Goal: Task Accomplishment & Management: Manage account settings

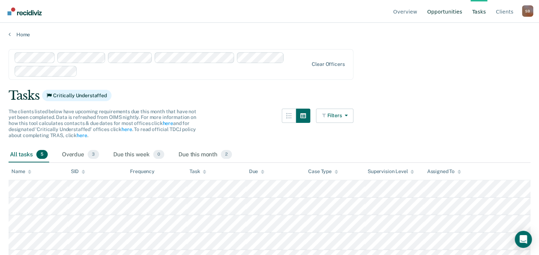
click at [452, 10] on link "Opportunities" at bounding box center [445, 11] width 38 height 23
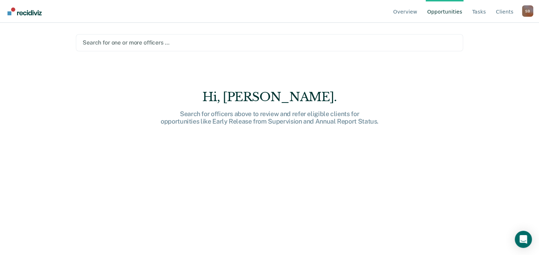
click at [443, 13] on link "Opportunities" at bounding box center [445, 11] width 38 height 23
click at [413, 38] on div "Search for one or more officers …" at bounding box center [269, 43] width 375 height 10
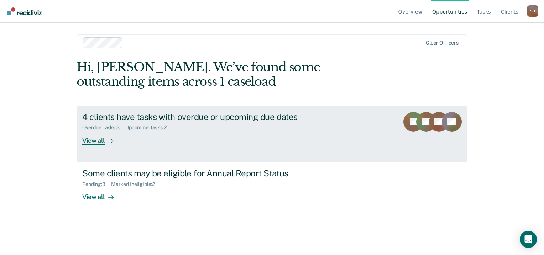
click at [130, 126] on div "Upcoming Tasks : 2" at bounding box center [148, 128] width 47 height 6
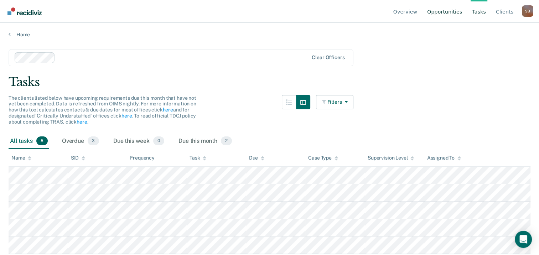
click at [444, 11] on link "Opportunities" at bounding box center [445, 11] width 38 height 23
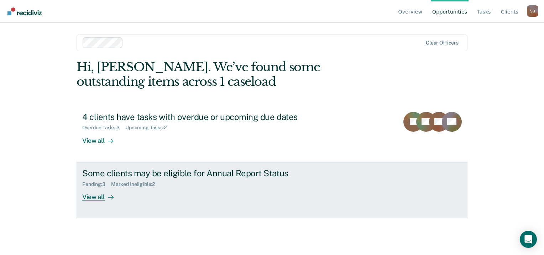
click at [207, 182] on div "Pending : 3 Marked Ineligible : 2" at bounding box center [207, 182] width 250 height 9
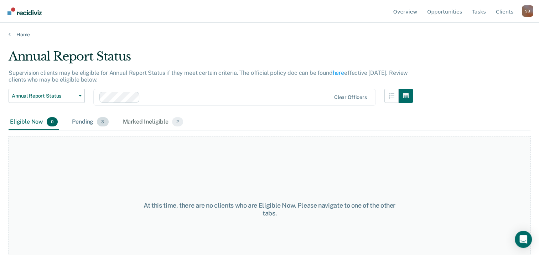
click at [93, 121] on div "Pending 3" at bounding box center [90, 122] width 39 height 16
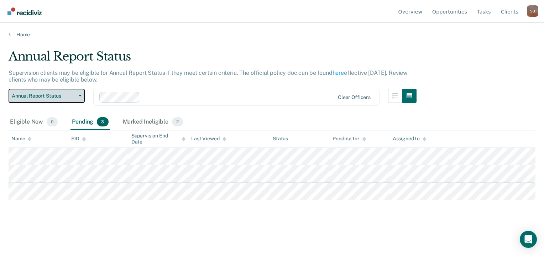
click at [66, 94] on span "Annual Report Status" at bounding box center [44, 96] width 64 height 6
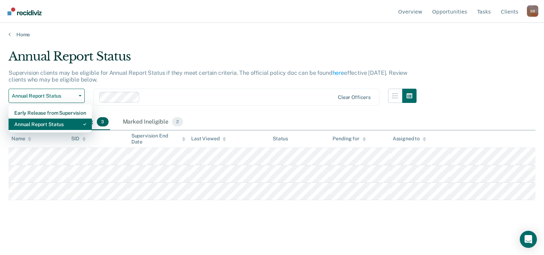
click at [51, 121] on div "Annual Report Status" at bounding box center [50, 124] width 72 height 11
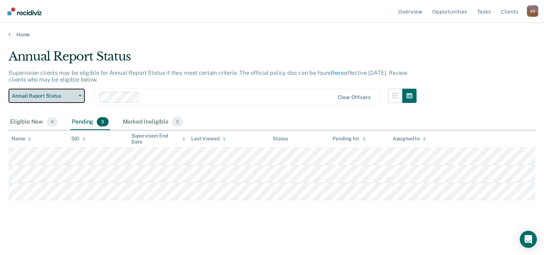
click at [49, 95] on span "Annual Report Status" at bounding box center [44, 96] width 64 height 6
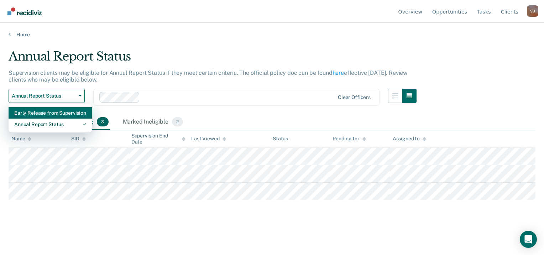
click at [50, 112] on div "Early Release from Supervision" at bounding box center [50, 112] width 72 height 11
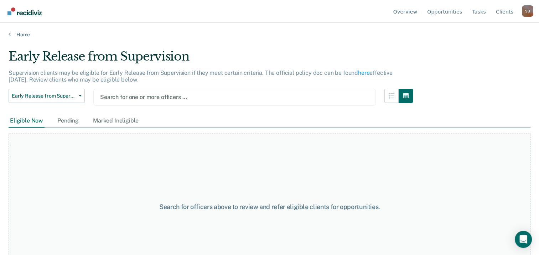
click at [326, 101] on div "Search for one or more officers …" at bounding box center [234, 97] width 270 height 10
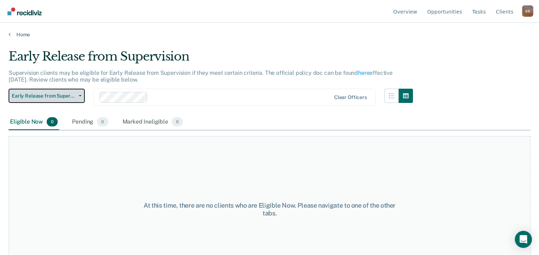
click at [53, 96] on span "Early Release from Supervision" at bounding box center [44, 96] width 64 height 6
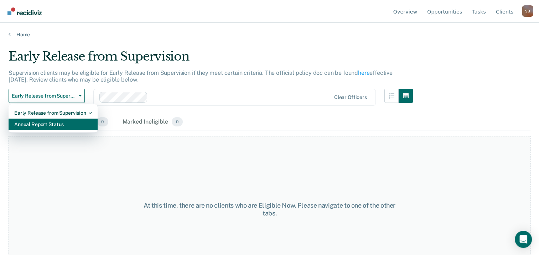
click at [57, 123] on div "Annual Report Status" at bounding box center [53, 124] width 78 height 11
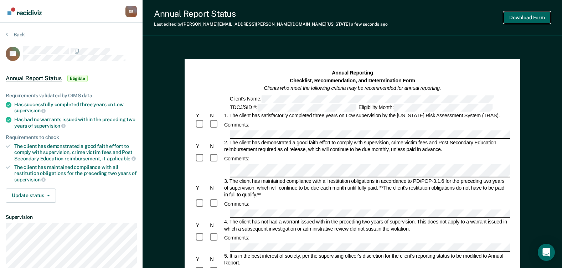
click at [519, 16] on button "Download Form" at bounding box center [526, 18] width 47 height 12
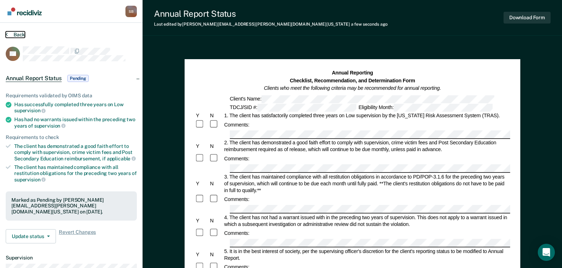
click at [14, 33] on button "Back" at bounding box center [15, 34] width 19 height 6
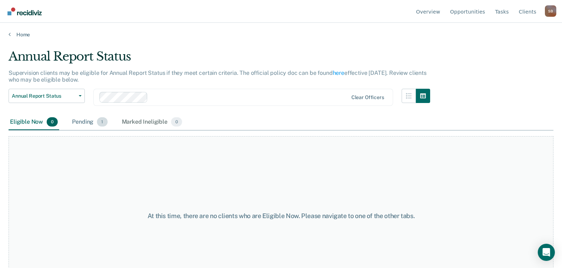
click at [99, 120] on span "1" at bounding box center [102, 121] width 10 height 9
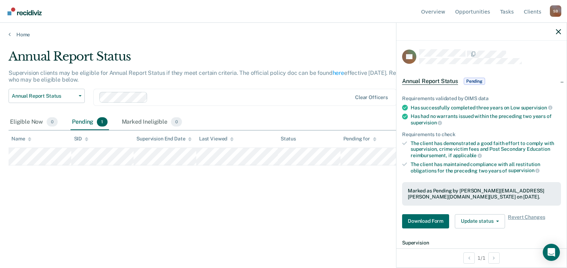
click at [332, 203] on div "Annual Report Status Supervision clients may be eligible for Annual Report Stat…" at bounding box center [284, 131] width 550 height 165
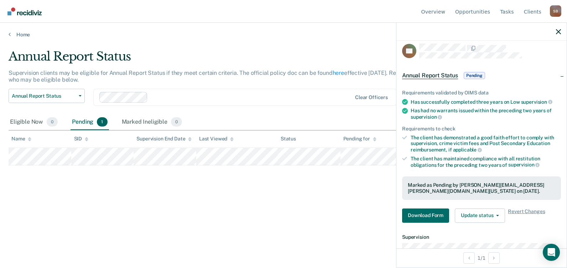
scroll to position [3, 0]
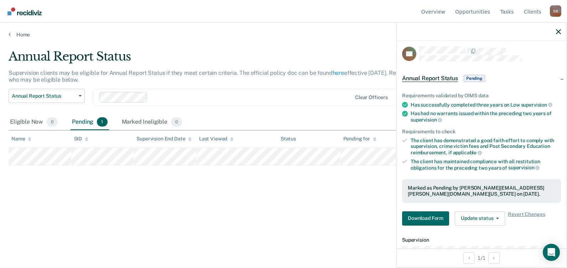
click at [359, 199] on div "Annual Report Status Supervision clients may be eligible for Annual Report Stat…" at bounding box center [284, 131] width 550 height 165
click at [322, 104] on div "Clear officers" at bounding box center [244, 97] width 303 height 17
click at [544, 30] on icon "button" at bounding box center [558, 31] width 5 height 5
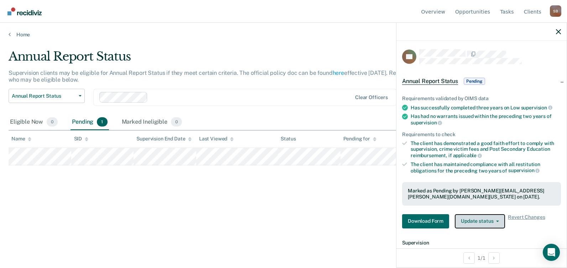
click at [484, 218] on button "Update status" at bounding box center [480, 221] width 50 height 14
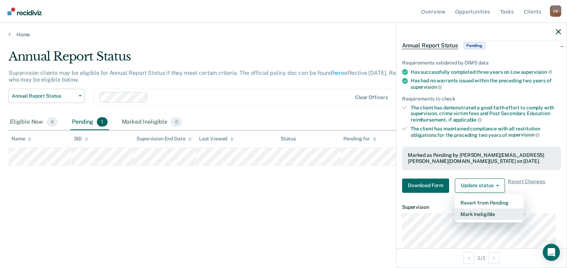
click at [487, 214] on button "Mark Ineligible" at bounding box center [489, 213] width 69 height 11
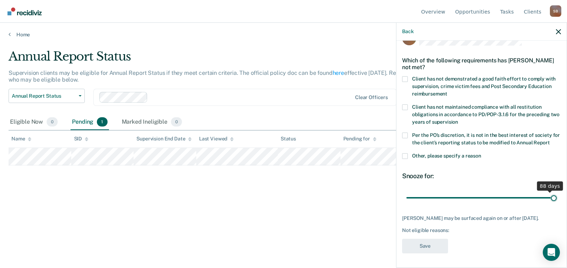
scroll to position [31, 0]
drag, startPoint x: 454, startPoint y: 190, endPoint x: 567, endPoint y: 192, distance: 112.9
click at [544, 193] on input "range" at bounding box center [481, 197] width 150 height 12
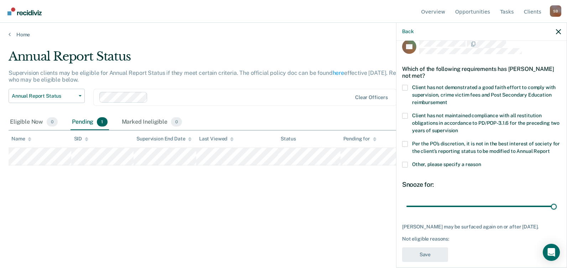
scroll to position [0, 0]
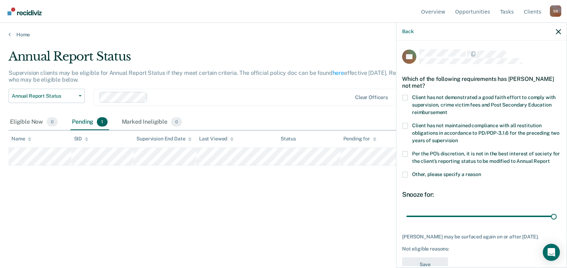
click at [405, 98] on span at bounding box center [405, 98] width 6 height 6
click at [447, 110] on input "Client has not demonstrated a good faith effort to comply with supervision, cri…" at bounding box center [447, 110] width 0 height 0
click at [407, 152] on span at bounding box center [405, 154] width 6 height 6
click at [544, 158] on input "Per the PO’s discretion, it is not in the best interest of society for the clie…" at bounding box center [550, 158] width 0 height 0
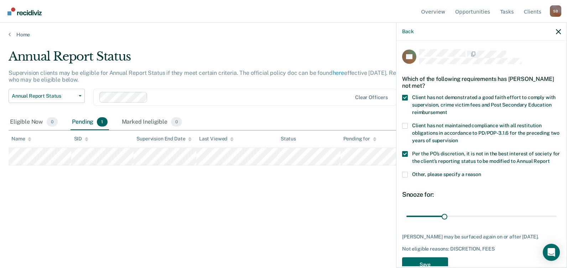
click at [405, 177] on span at bounding box center [405, 175] width 6 height 6
click at [481, 172] on input "Other, please specify a reason" at bounding box center [481, 172] width 0 height 0
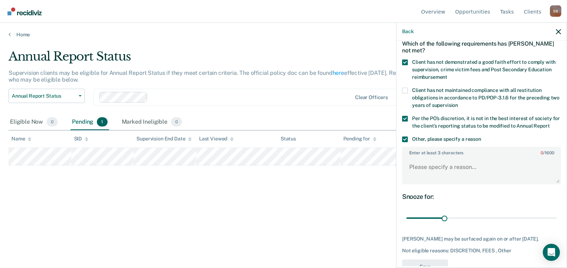
scroll to position [36, 0]
click at [416, 212] on div "Snooze for: 90 days" at bounding box center [481, 208] width 159 height 32
drag, startPoint x: 442, startPoint y: 222, endPoint x: 559, endPoint y: 235, distance: 117.5
type input "365"
click at [544, 224] on input "range" at bounding box center [481, 218] width 150 height 12
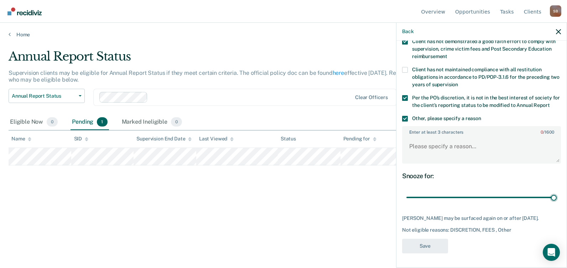
scroll to position [69, 0]
click at [437, 141] on textarea "Enter at least 3 characters 0 / 1600" at bounding box center [481, 149] width 157 height 26
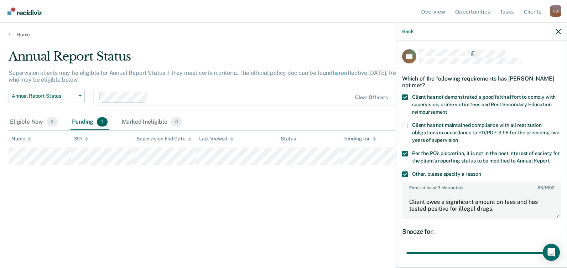
scroll to position [0, 0]
click at [492, 215] on textarea "Client owes a significant amount on fees and has tested positive for illegal dr…" at bounding box center [481, 205] width 157 height 26
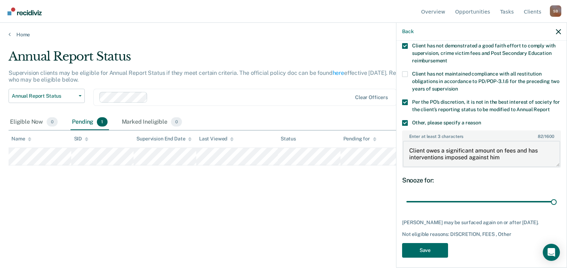
scroll to position [69, 0]
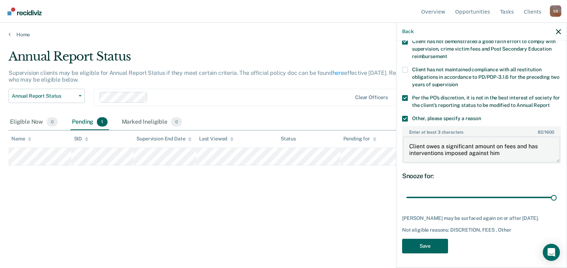
type textarea "Client owes a significant amount on fees and has interventions imposed against …"
click at [423, 247] on button "Save" at bounding box center [425, 246] width 46 height 15
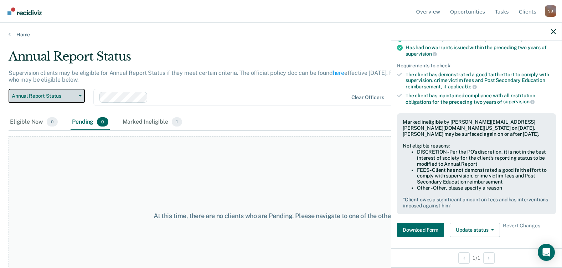
click at [72, 94] on span "Annual Report Status" at bounding box center [44, 96] width 64 height 6
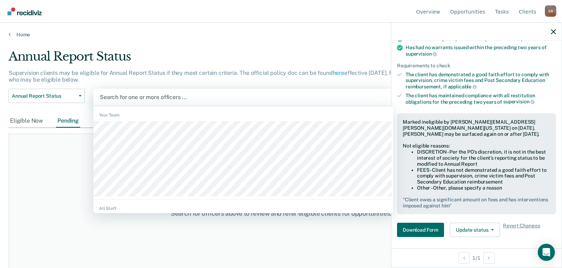
click at [231, 94] on div at bounding box center [243, 97] width 287 height 8
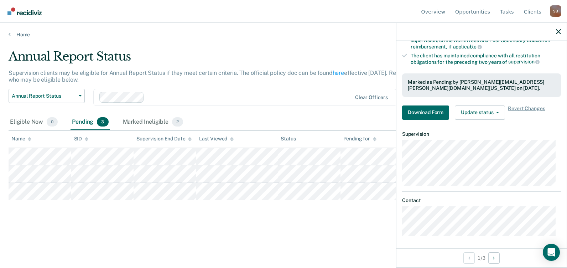
scroll to position [110, 0]
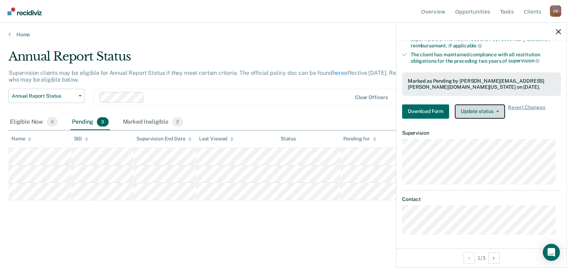
click at [494, 116] on button "Update status" at bounding box center [480, 111] width 50 height 14
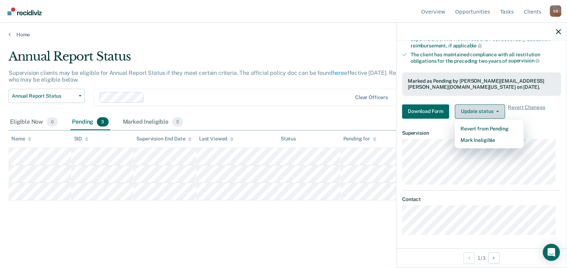
click at [494, 113] on button "Update status" at bounding box center [480, 111] width 50 height 14
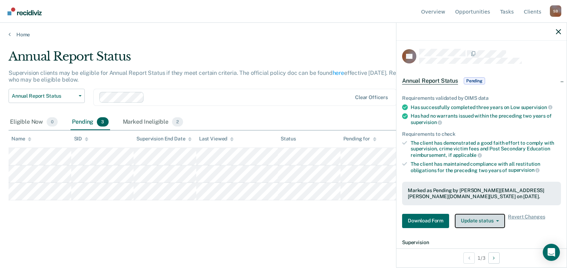
scroll to position [0, 0]
click at [473, 81] on span "Pending" at bounding box center [474, 81] width 21 height 7
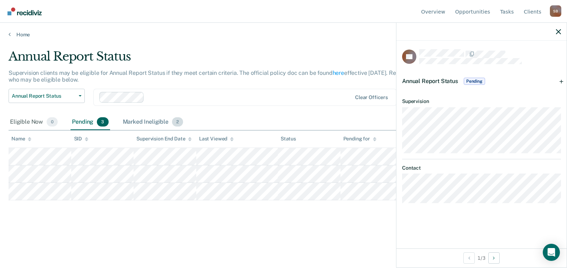
click at [148, 119] on div "Marked Ineligible 2" at bounding box center [152, 122] width 63 height 16
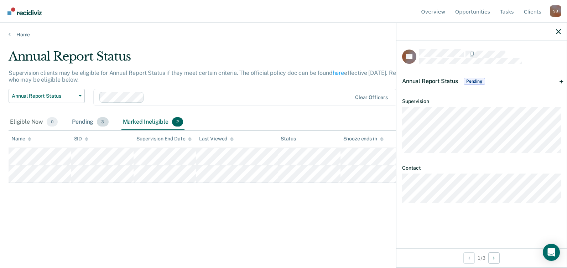
click at [88, 122] on div "Pending 3" at bounding box center [90, 122] width 39 height 16
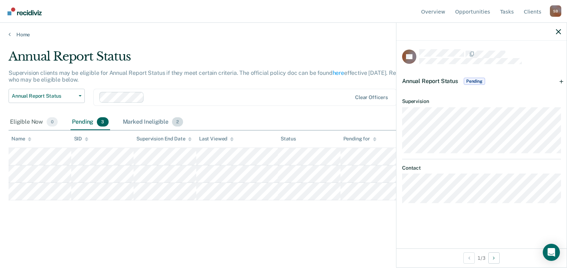
click at [154, 121] on div "Marked Ineligible 2" at bounding box center [152, 122] width 63 height 16
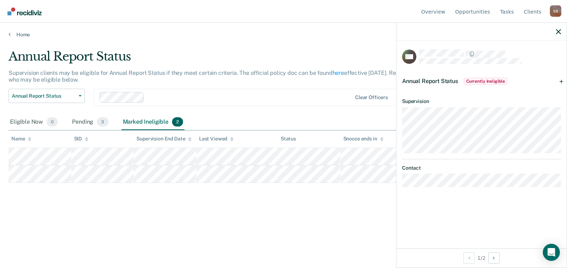
click at [478, 81] on span "Currently ineligible" at bounding box center [486, 81] width 44 height 7
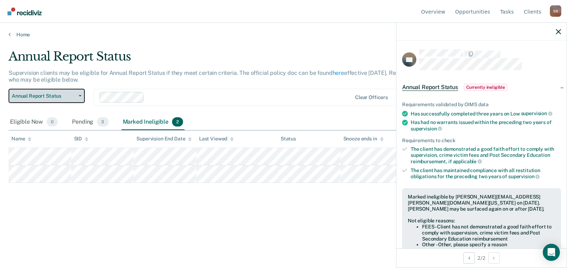
click at [46, 95] on span "Annual Report Status" at bounding box center [44, 96] width 64 height 6
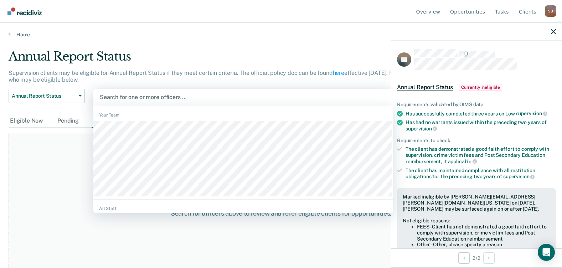
click at [188, 95] on div at bounding box center [243, 97] width 287 height 8
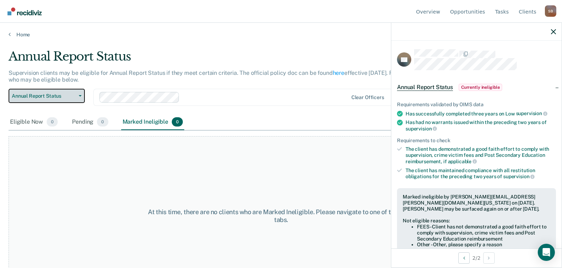
click at [59, 95] on span "Annual Report Status" at bounding box center [44, 96] width 64 height 6
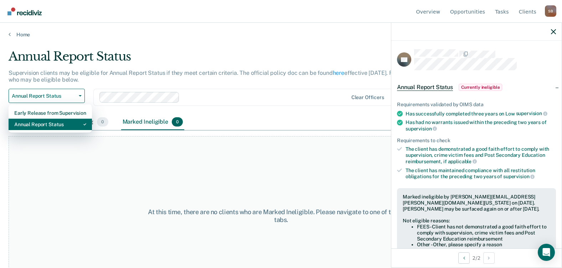
click at [56, 123] on div "Annual Report Status" at bounding box center [50, 124] width 72 height 11
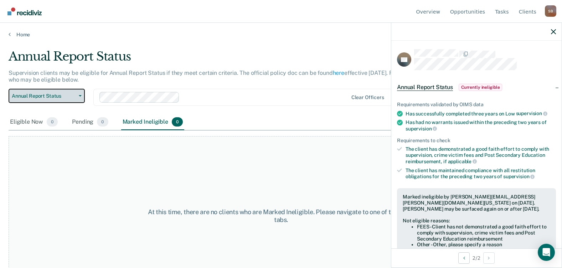
click at [64, 92] on button "Annual Report Status" at bounding box center [47, 96] width 76 height 14
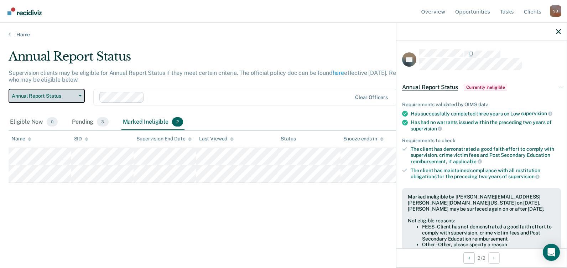
click at [60, 97] on span "Annual Report Status" at bounding box center [44, 96] width 64 height 6
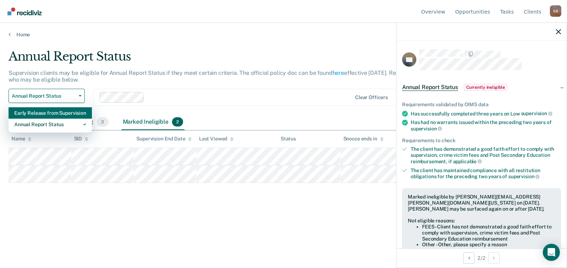
click at [51, 111] on div "Early Release from Supervision" at bounding box center [50, 112] width 72 height 11
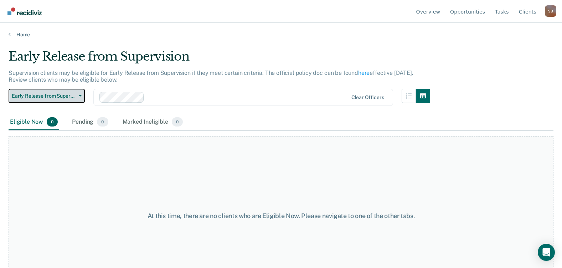
click at [71, 94] on span "Early Release from Supervision" at bounding box center [44, 96] width 64 height 6
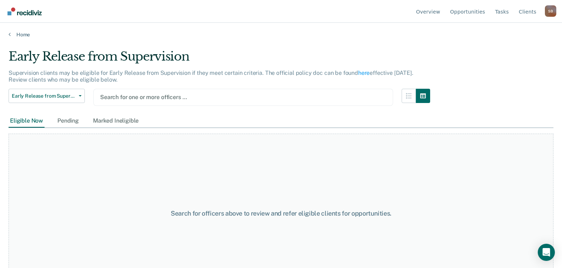
click at [318, 93] on div at bounding box center [243, 97] width 286 height 8
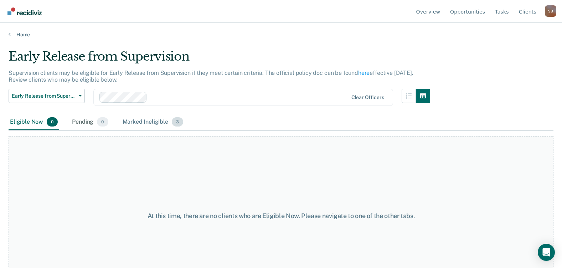
click at [144, 120] on div "Marked Ineligible 3" at bounding box center [153, 122] width 64 height 16
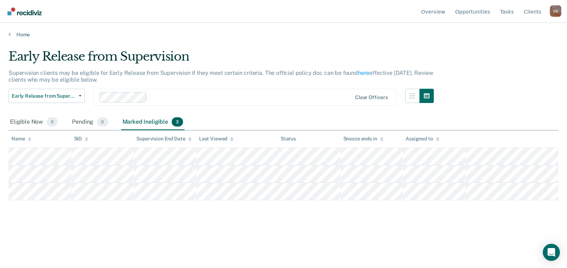
click at [359, 137] on div "Snooze ends in" at bounding box center [363, 139] width 40 height 6
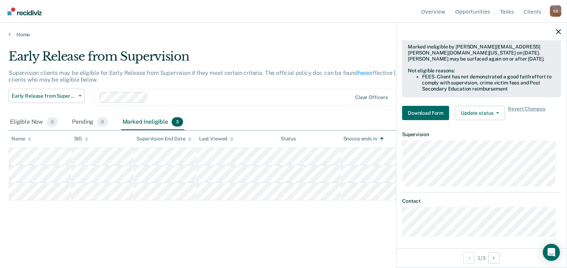
scroll to position [187, 0]
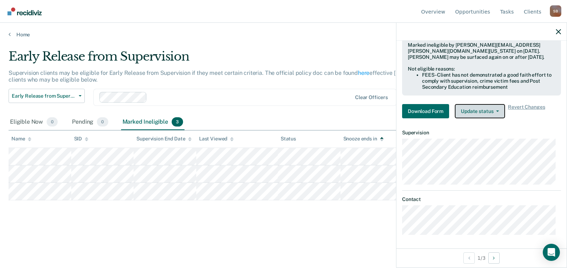
click at [494, 109] on button "Update status" at bounding box center [480, 111] width 50 height 14
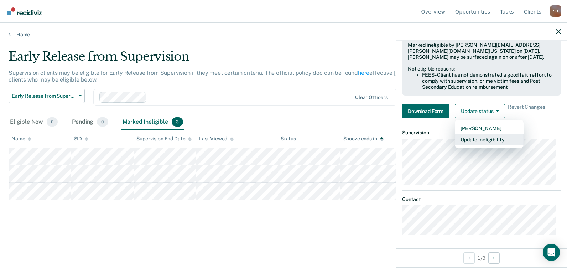
click at [486, 138] on button "Update Ineligibility" at bounding box center [489, 139] width 69 height 11
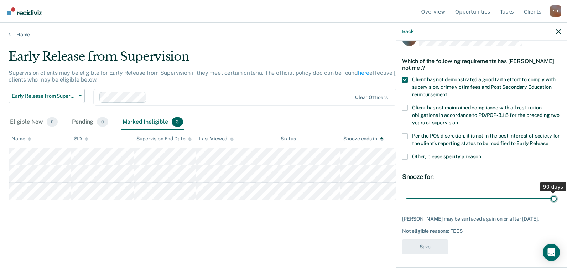
click at [544, 197] on input "range" at bounding box center [481, 198] width 150 height 12
click at [344, 56] on div "Early Release from Supervision" at bounding box center [221, 59] width 425 height 20
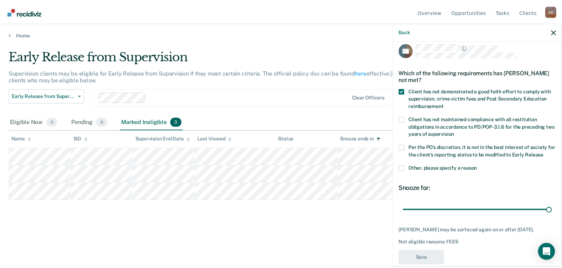
scroll to position [0, 0]
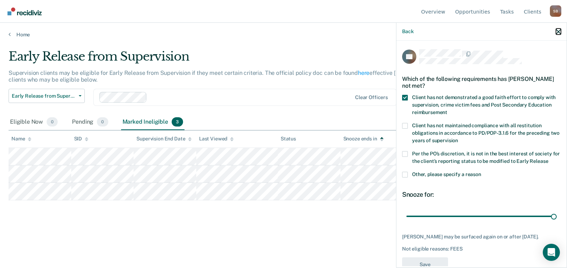
click at [544, 30] on icon "button" at bounding box center [558, 31] width 5 height 5
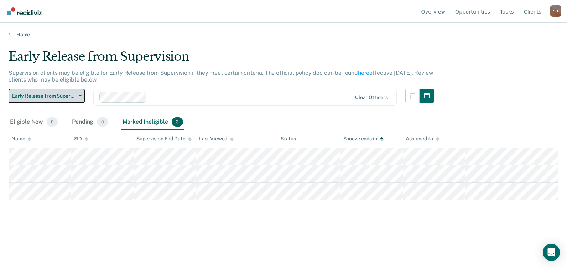
click at [65, 97] on span "Early Release from Supervision" at bounding box center [44, 96] width 64 height 6
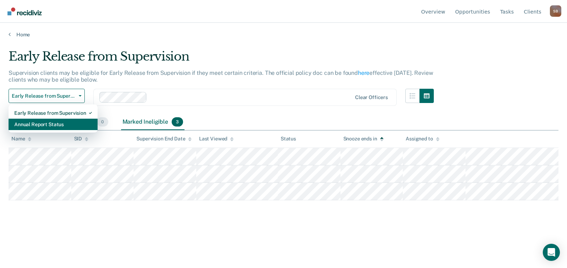
click at [62, 124] on div "Annual Report Status" at bounding box center [53, 124] width 78 height 11
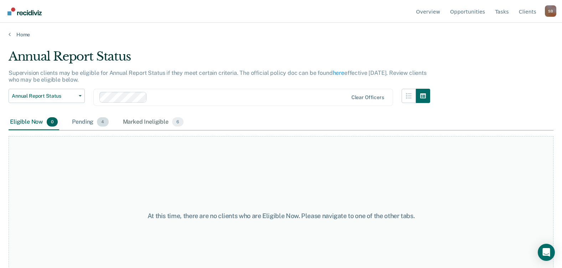
click at [90, 123] on div "Pending 4" at bounding box center [90, 122] width 39 height 16
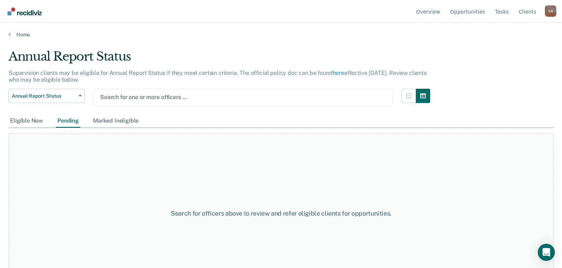
click at [238, 97] on div at bounding box center [243, 97] width 286 height 8
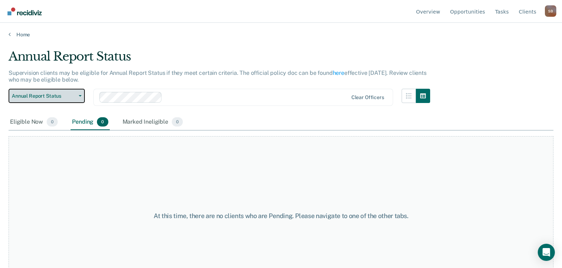
click at [66, 94] on span "Annual Report Status" at bounding box center [44, 96] width 64 height 6
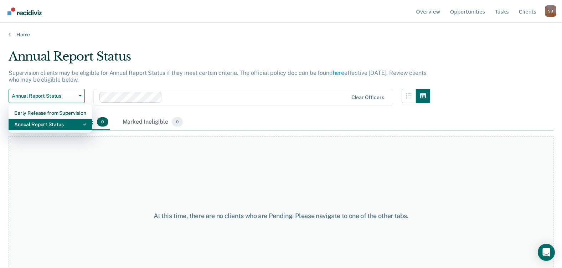
click at [54, 128] on div "Annual Report Status" at bounding box center [50, 124] width 72 height 11
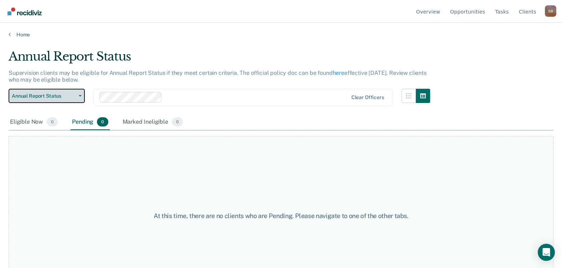
click at [55, 98] on span "Annual Report Status" at bounding box center [44, 96] width 64 height 6
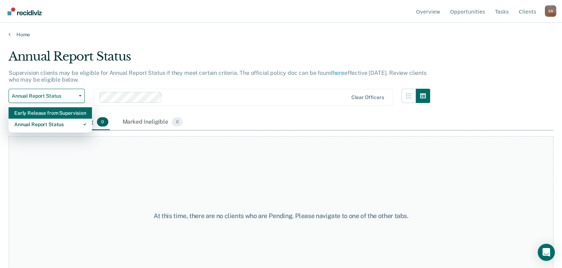
click at [56, 114] on div "Early Release from Supervision" at bounding box center [50, 112] width 72 height 11
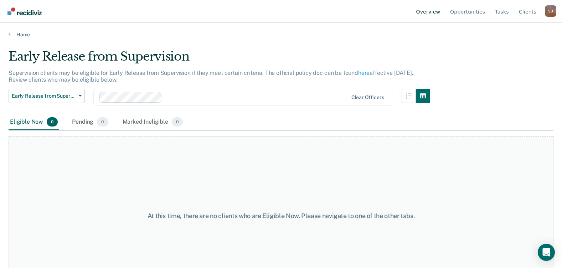
click at [432, 8] on link "Overview" at bounding box center [428, 11] width 27 height 23
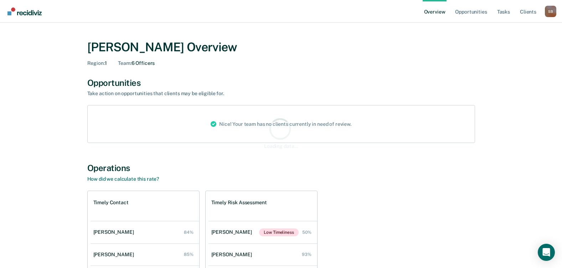
scroll to position [103, 0]
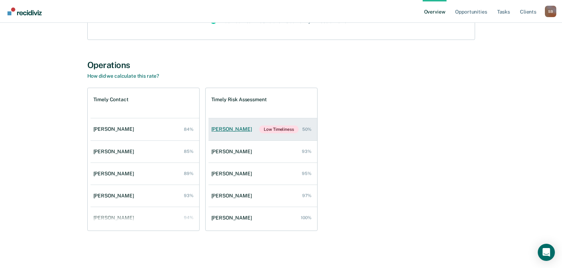
click at [257, 124] on link "Austin Thurman Low Timeliness 50%" at bounding box center [262, 129] width 109 height 22
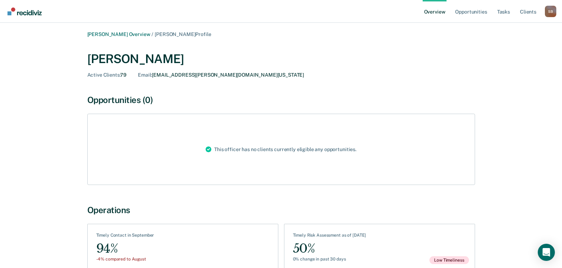
click at [101, 73] on span "Active Clients :" at bounding box center [103, 75] width 33 height 6
click at [212, 33] on div "Shayla Broussard Overview / Austin Thurman Profile" at bounding box center [280, 34] width 387 height 6
click at [190, 36] on span "Austin Thurman Profile" at bounding box center [183, 34] width 56 height 6
click at [225, 31] on main "Shayla Broussard Overview / Austin Thurman Profile Austin Thurman Active Client…" at bounding box center [281, 165] width 562 height 284
